Goal: Entertainment & Leisure: Consume media (video, audio)

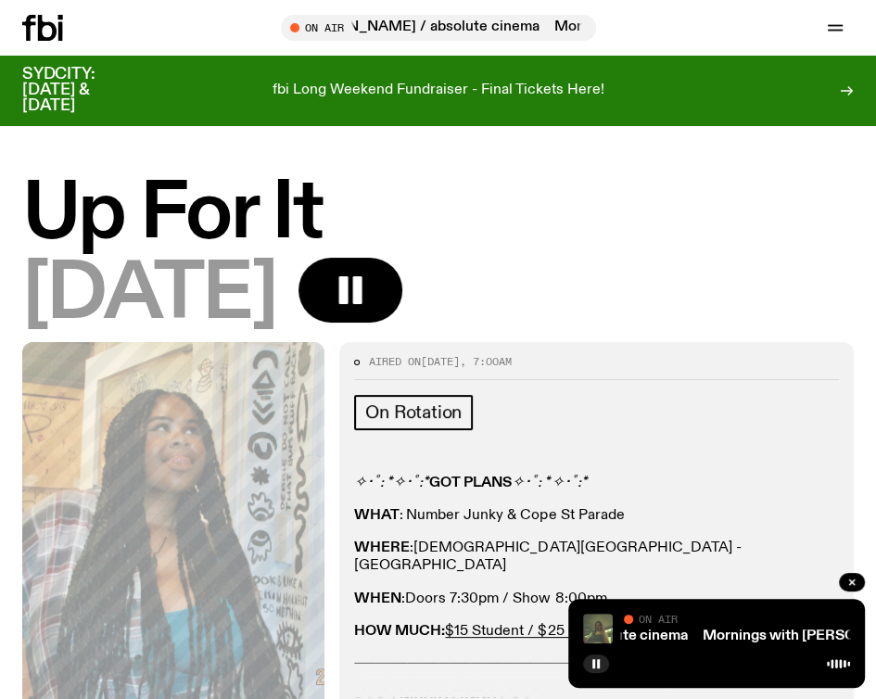
click at [738, 553] on p "WHERE : [DEMOGRAPHIC_DATA][GEOGRAPHIC_DATA] - [GEOGRAPHIC_DATA]" at bounding box center [596, 557] width 485 height 35
click at [369, 288] on icon "button" at bounding box center [350, 290] width 37 height 37
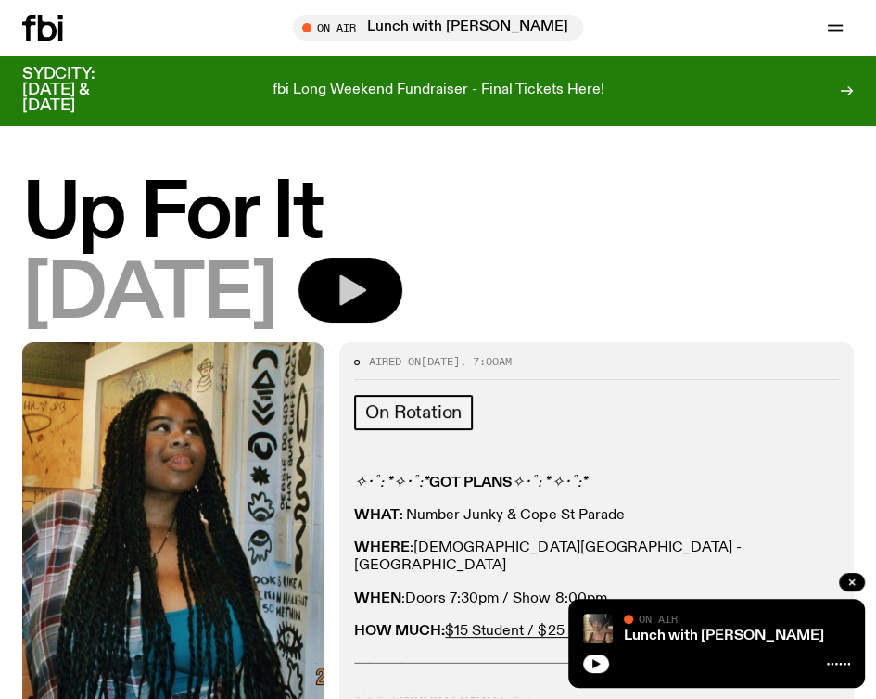
click at [369, 276] on icon "button" at bounding box center [350, 290] width 37 height 37
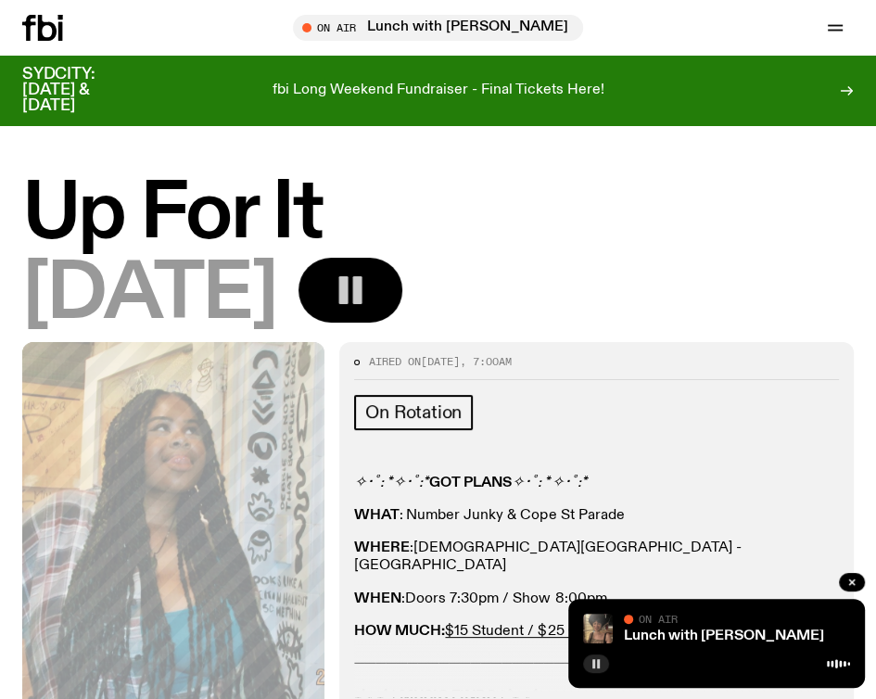
click at [588, 663] on button "button" at bounding box center [596, 663] width 26 height 19
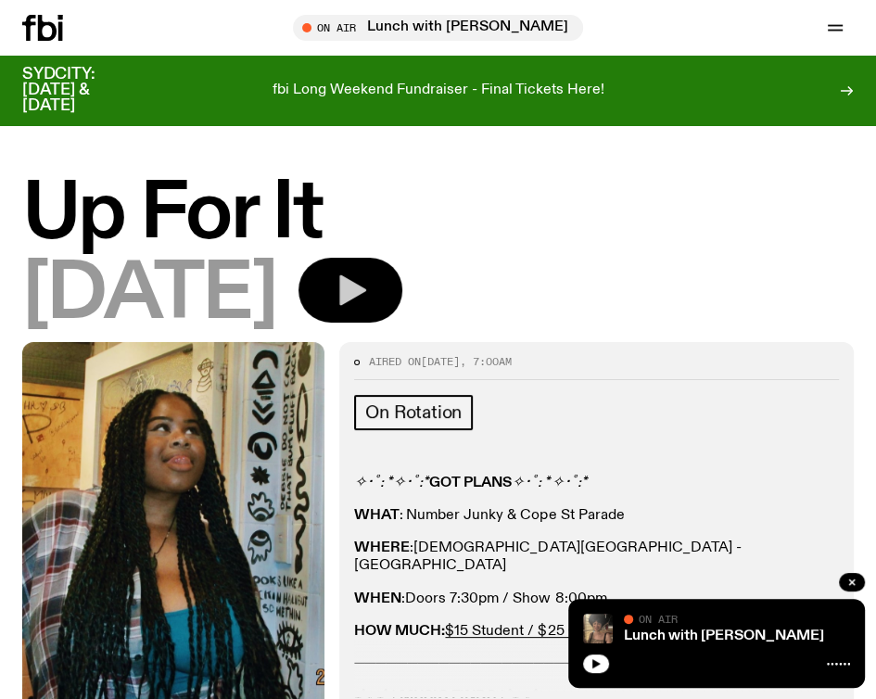
click at [366, 291] on icon "button" at bounding box center [352, 290] width 27 height 31
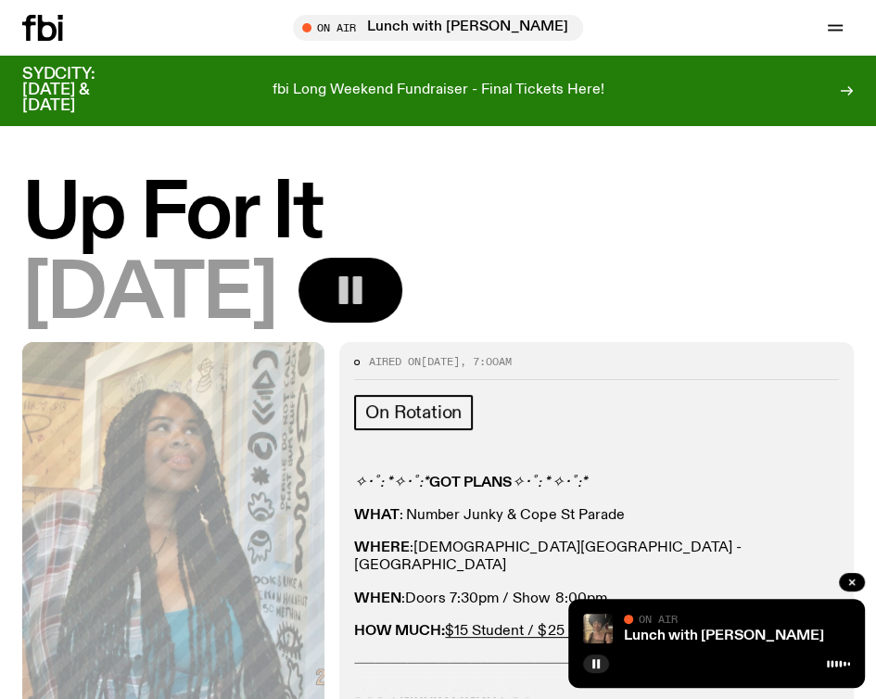
click at [22, 27] on icon at bounding box center [42, 28] width 41 height 26
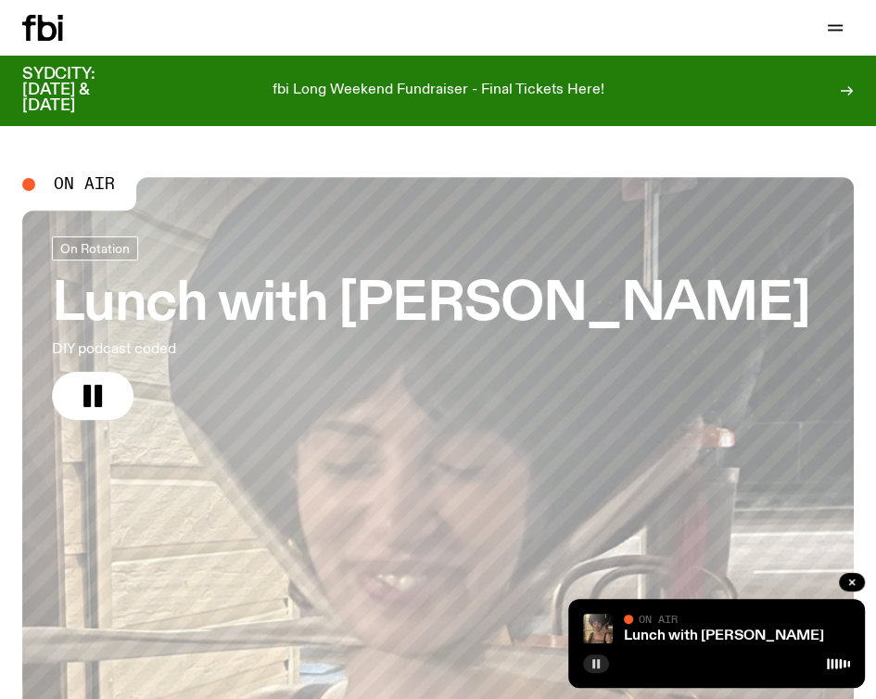
click at [594, 659] on icon "button" at bounding box center [595, 663] width 11 height 11
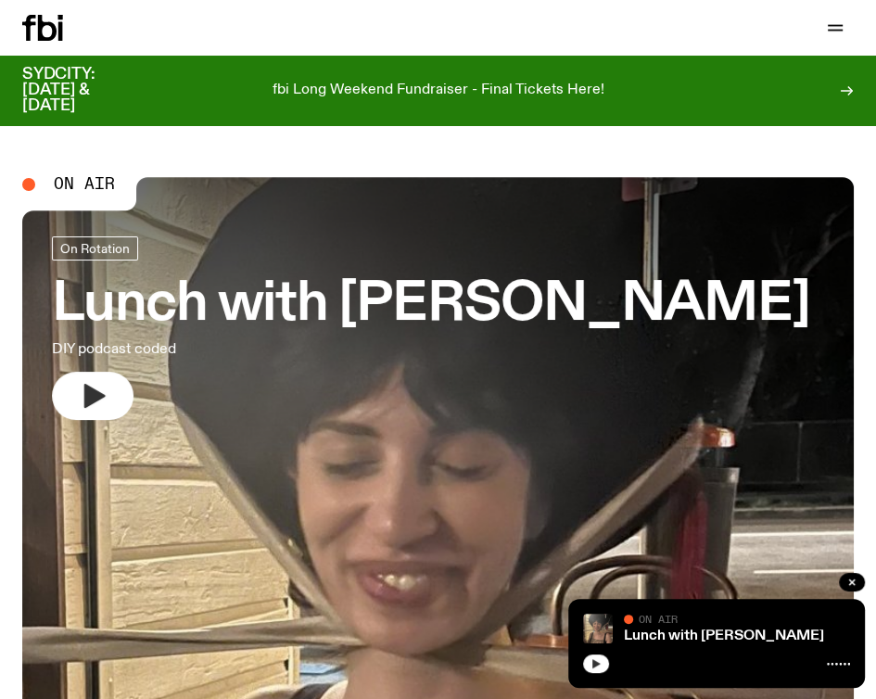
click at [111, 394] on button "button" at bounding box center [93, 396] width 82 height 48
